Goal: Check status

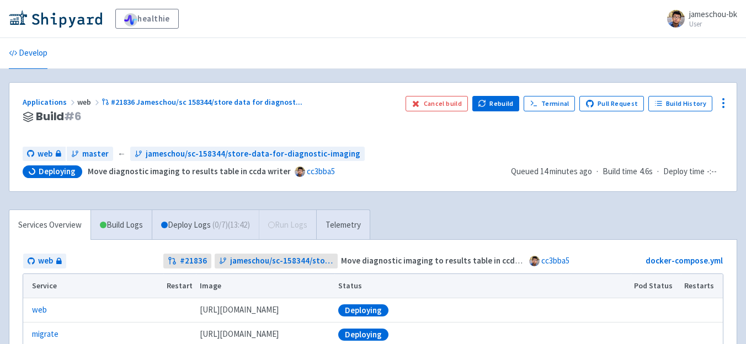
scroll to position [213, 0]
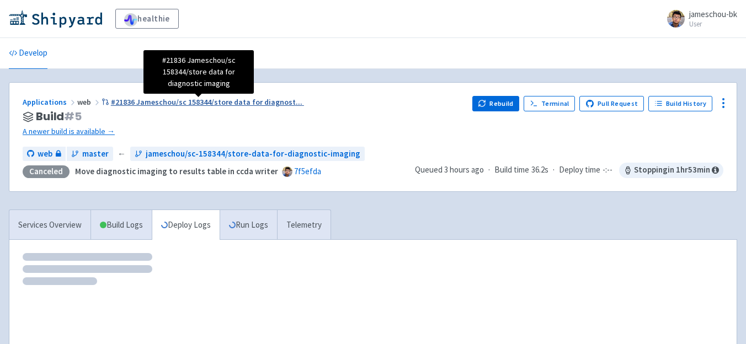
click at [171, 105] on span "#21836 Jameschou/sc 158344/store data for diagnost ..." at bounding box center [207, 102] width 192 height 10
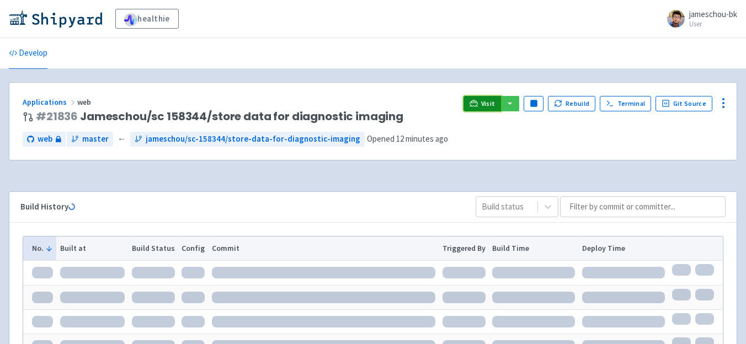
click at [487, 104] on span "Visit" at bounding box center [488, 103] width 14 height 9
